Goal: Check status: Check status

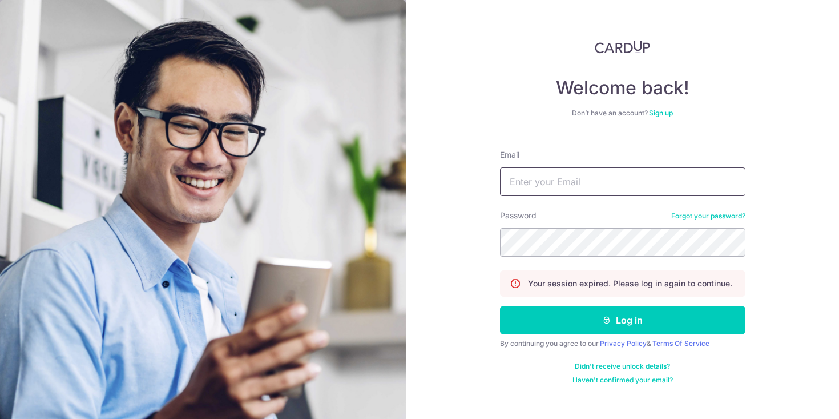
click at [581, 182] on input "Email" at bounding box center [623, 181] width 246 height 29
type input "a"
type input "[EMAIL_ADDRESS][PERSON_NAME][DOMAIN_NAME]"
click at [500, 306] on button "Log in" at bounding box center [623, 320] width 246 height 29
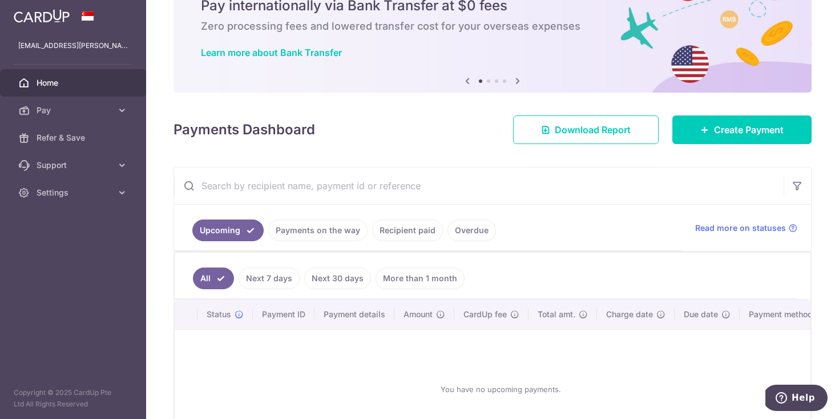
scroll to position [101, 0]
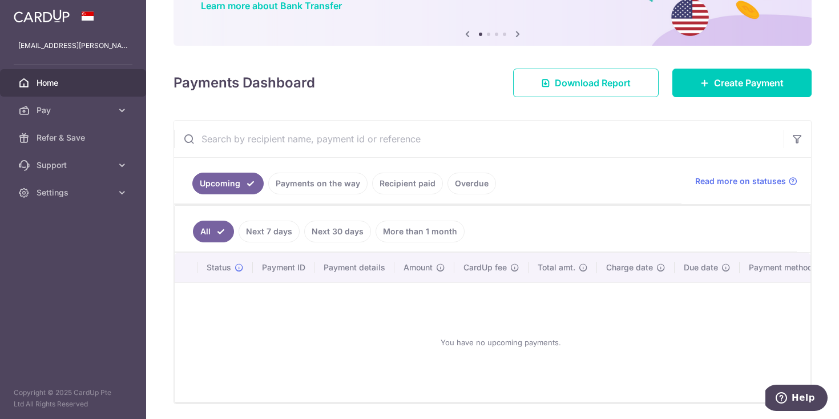
click at [395, 188] on link "Recipient paid" at bounding box center [407, 183] width 71 height 22
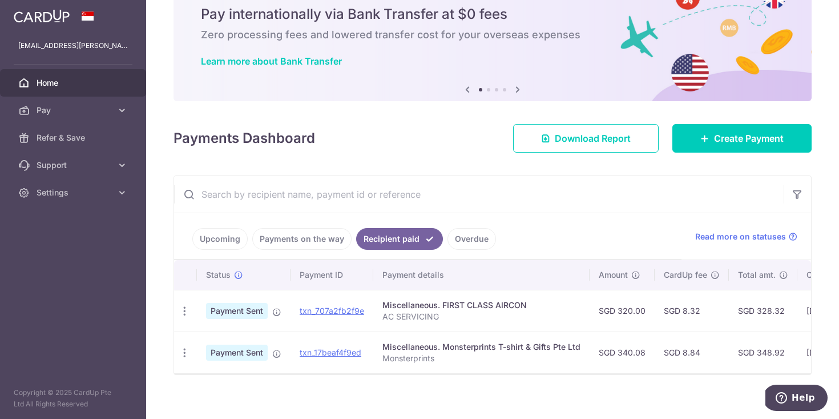
scroll to position [61, 0]
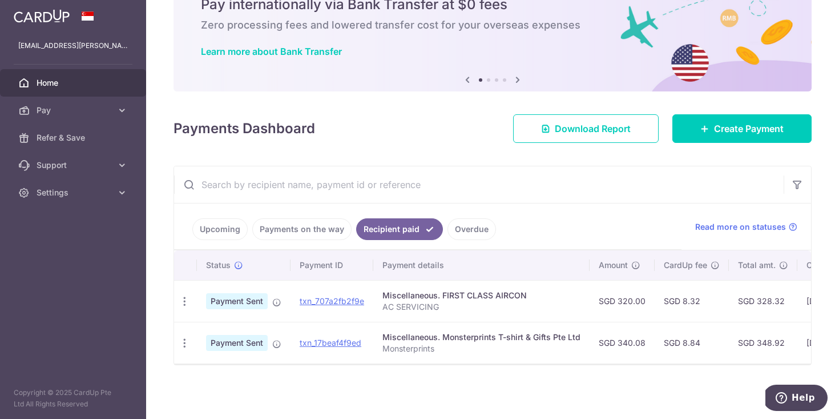
click at [317, 229] on link "Payments on the way" at bounding box center [301, 229] width 99 height 22
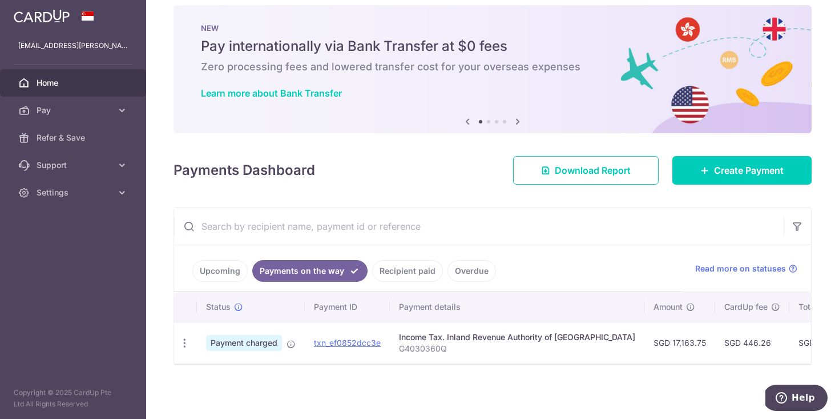
click at [413, 263] on link "Recipient paid" at bounding box center [407, 271] width 71 height 22
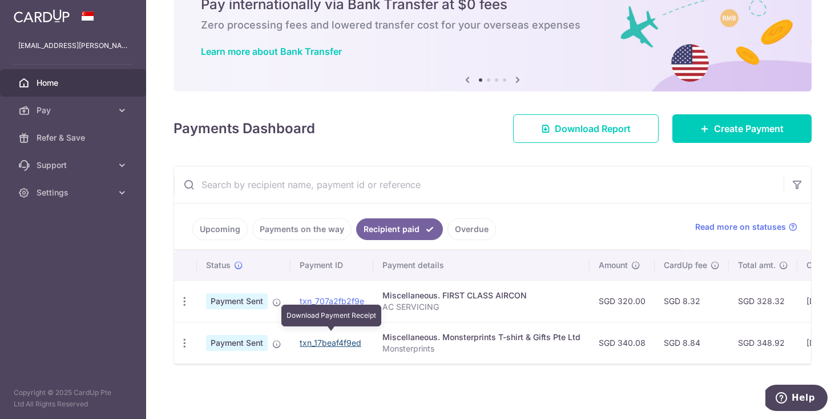
click at [340, 337] on link "txn_17beaf4f9ed" at bounding box center [331, 342] width 62 height 10
